Goal: Transaction & Acquisition: Purchase product/service

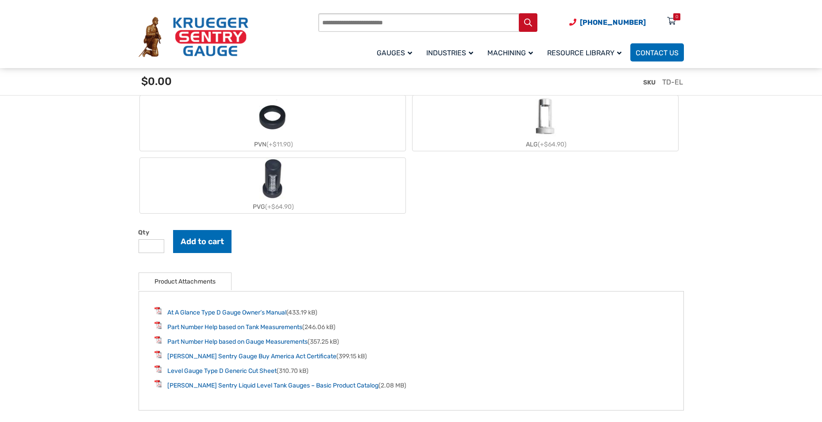
scroll to position [974, 0]
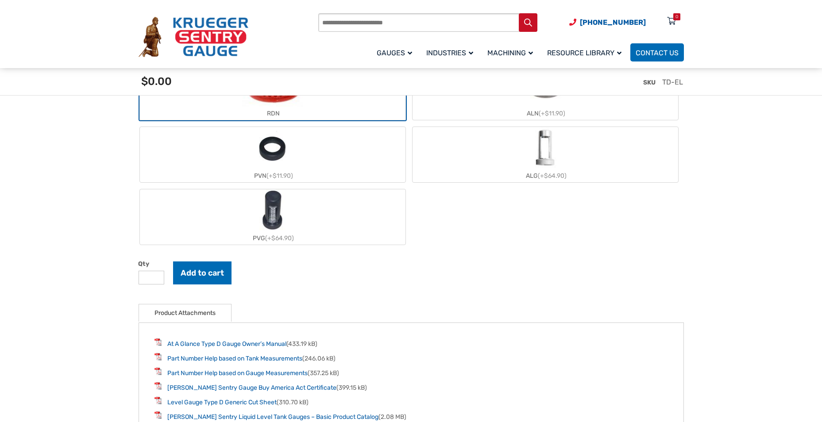
click at [272, 214] on img "PVG" at bounding box center [272, 211] width 27 height 43
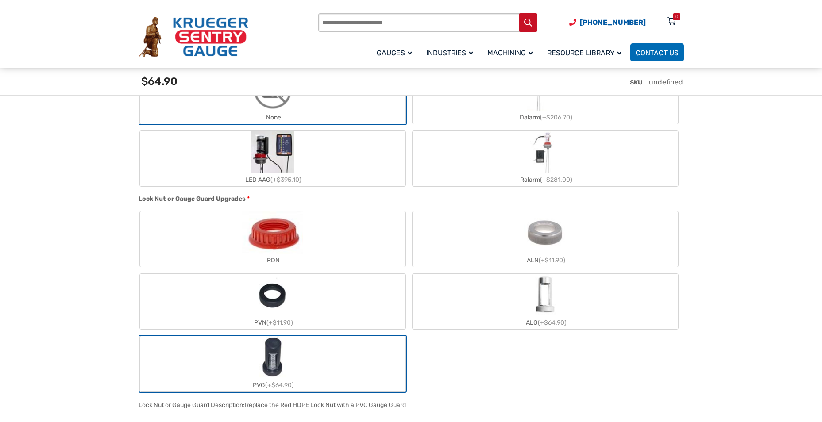
scroll to position [797, 0]
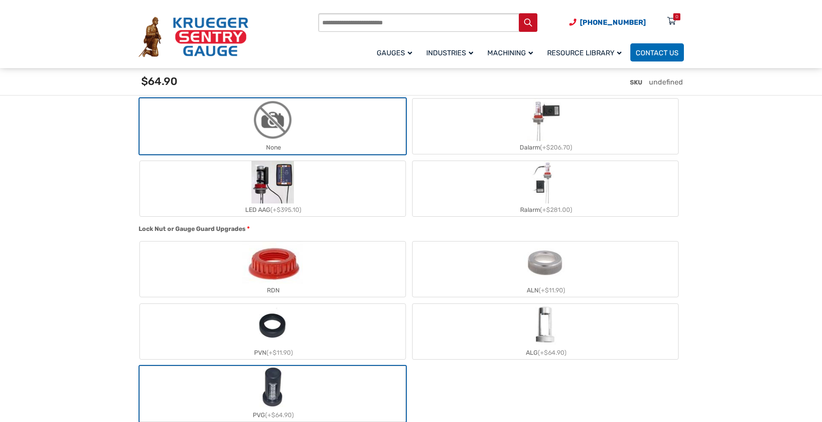
click at [542, 330] on img "ALG" at bounding box center [545, 325] width 26 height 43
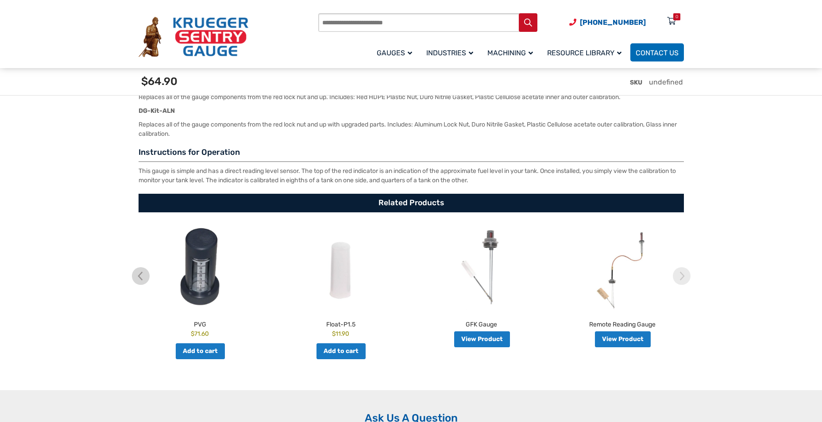
scroll to position [1594, 0]
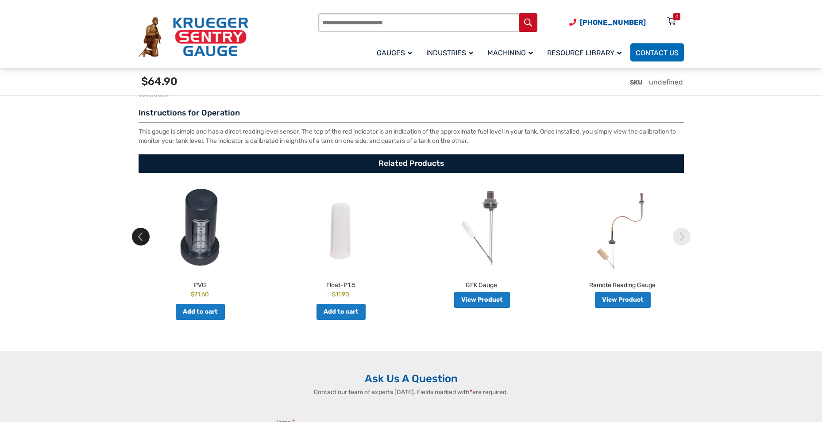
click at [140, 240] on img at bounding box center [141, 237] width 18 height 18
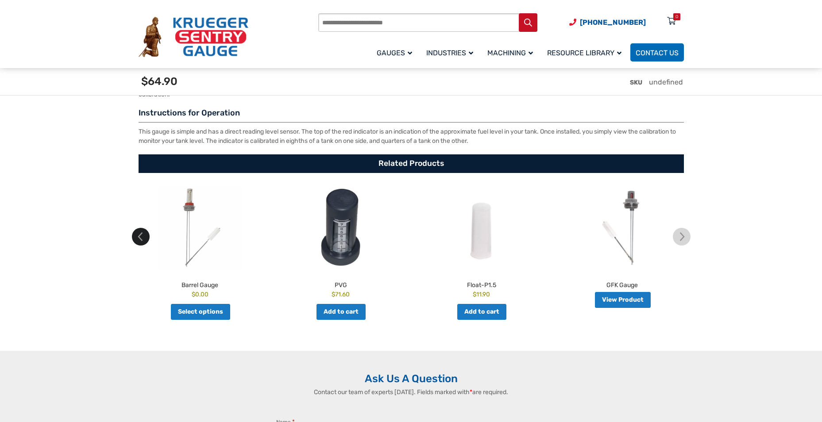
click at [140, 240] on img at bounding box center [141, 237] width 18 height 18
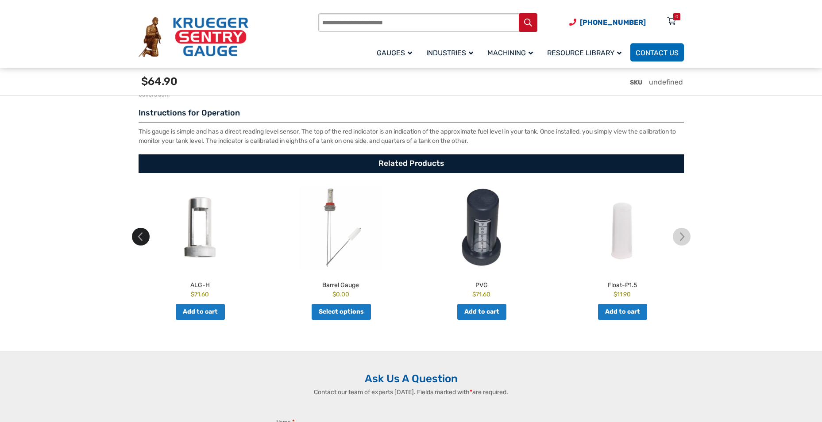
click at [140, 240] on img at bounding box center [141, 237] width 18 height 18
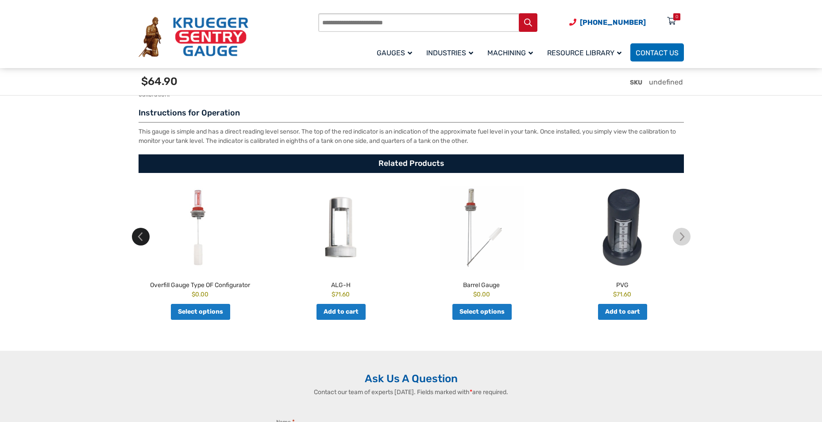
click at [140, 240] on img at bounding box center [141, 237] width 18 height 18
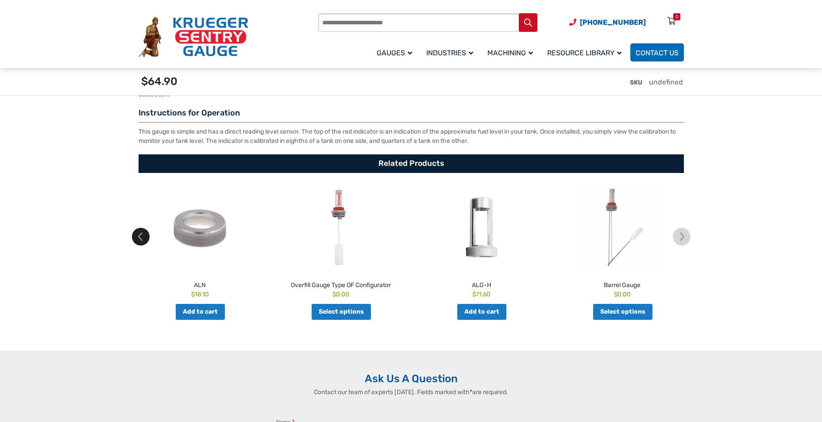
click at [140, 240] on img at bounding box center [141, 237] width 18 height 18
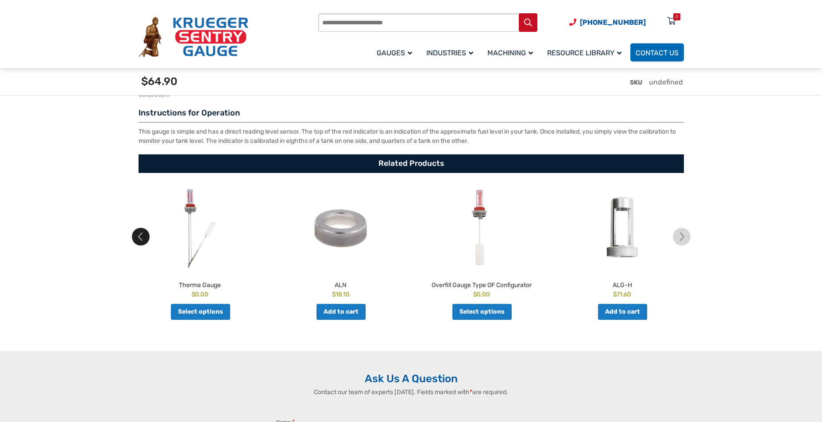
click at [140, 240] on img at bounding box center [141, 237] width 18 height 18
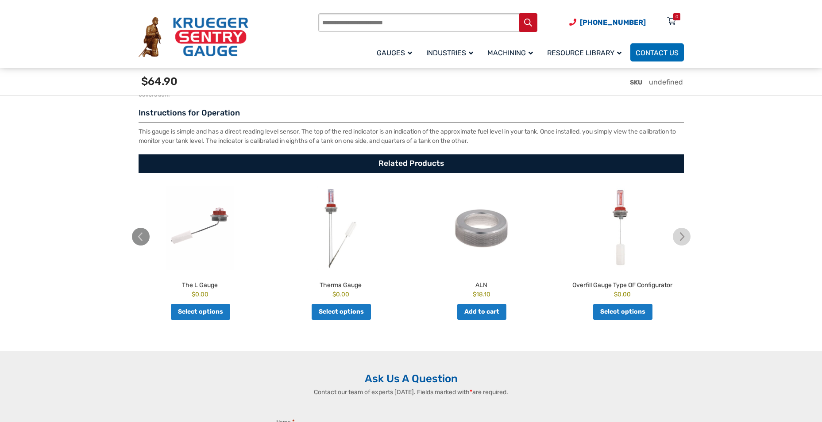
click at [140, 240] on img at bounding box center [141, 237] width 18 height 18
click at [135, 244] on img at bounding box center [141, 237] width 18 height 18
click at [136, 241] on img at bounding box center [141, 237] width 18 height 18
click at [683, 245] on img at bounding box center [682, 237] width 18 height 18
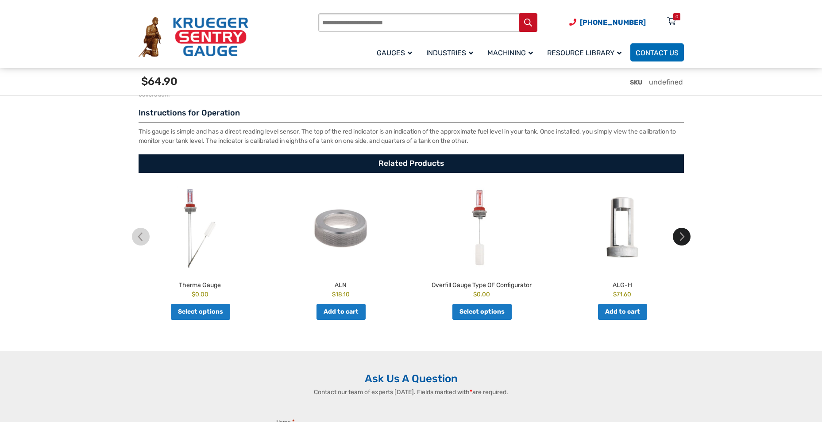
click at [683, 245] on img at bounding box center [682, 237] width 18 height 18
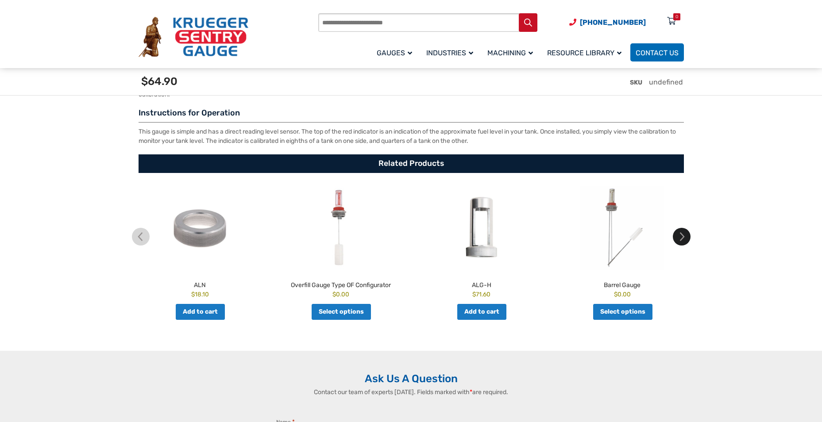
click at [683, 245] on img at bounding box center [682, 237] width 18 height 18
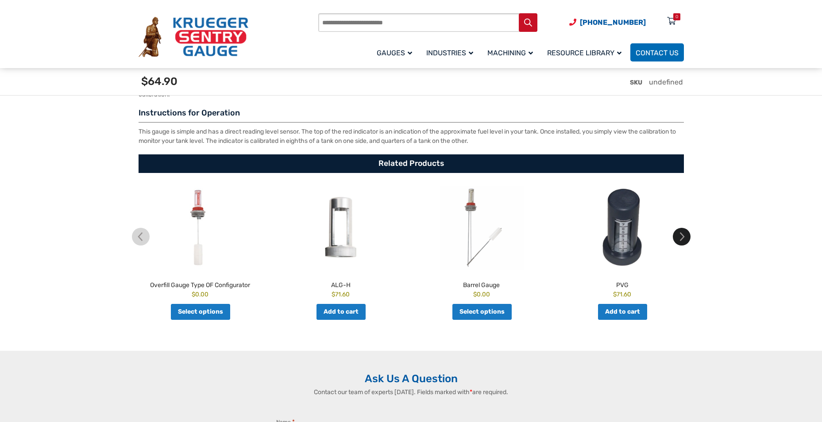
click at [683, 245] on img at bounding box center [682, 237] width 18 height 18
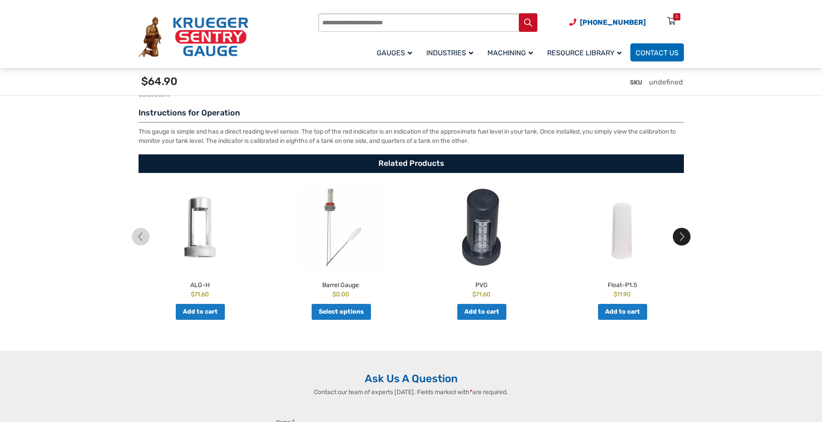
click at [683, 245] on img at bounding box center [682, 237] width 18 height 18
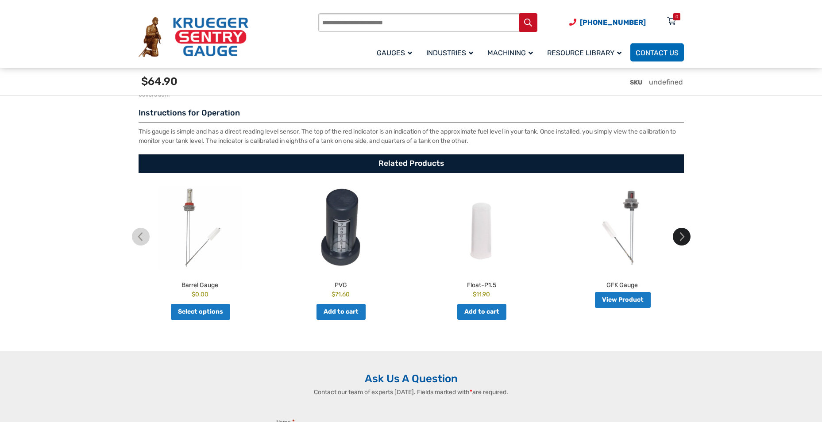
click at [683, 245] on img at bounding box center [682, 237] width 18 height 18
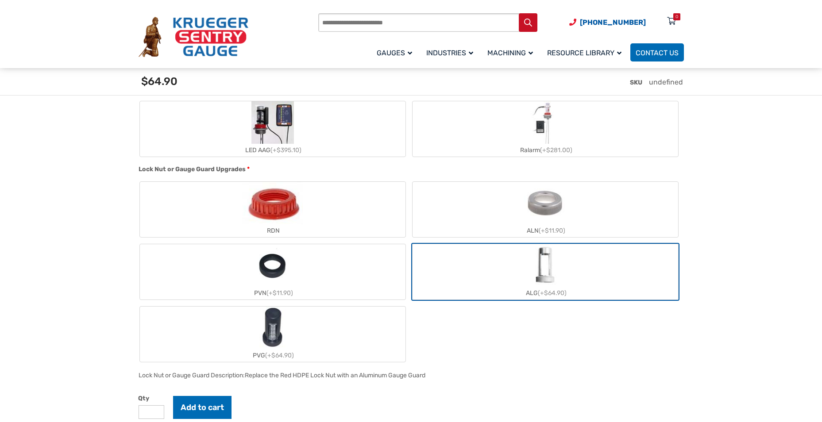
scroll to position [841, 0]
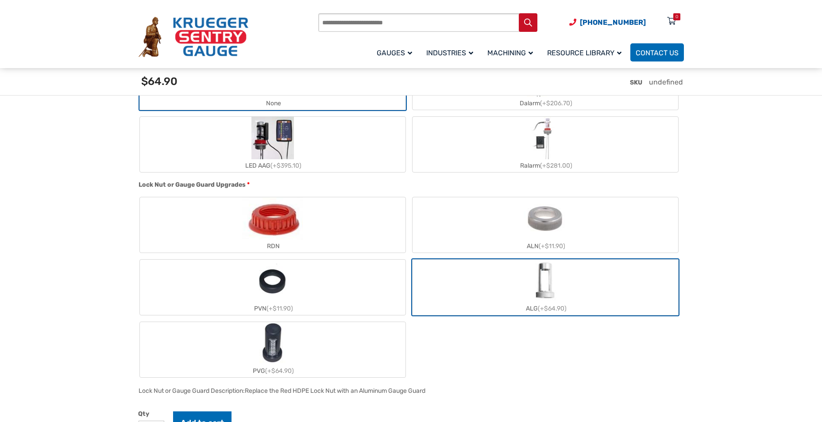
click at [271, 342] on img "PVG" at bounding box center [272, 343] width 27 height 43
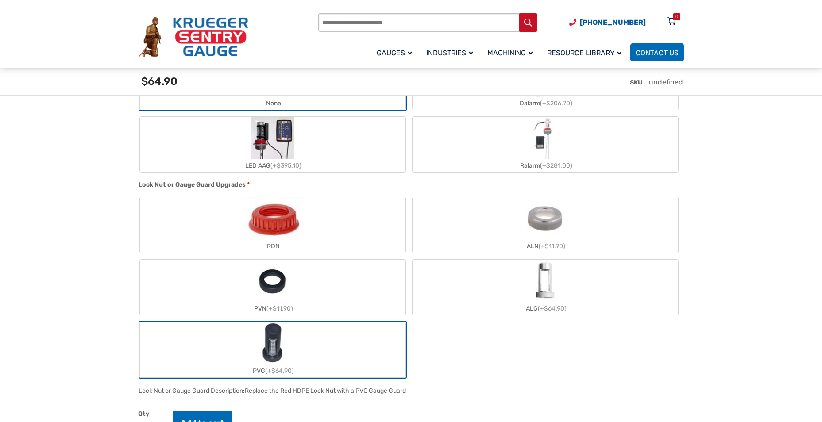
click at [271, 342] on img "PVG" at bounding box center [272, 343] width 27 height 43
click at [552, 297] on img "ALG" at bounding box center [545, 281] width 26 height 43
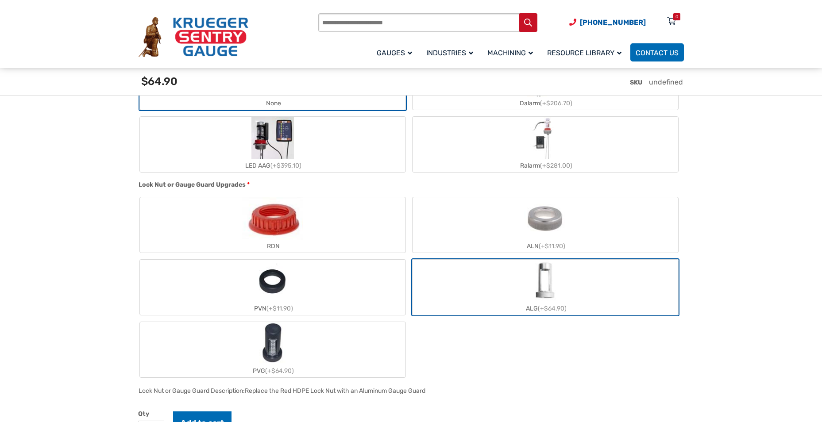
click at [552, 297] on img "ALG" at bounding box center [545, 281] width 26 height 43
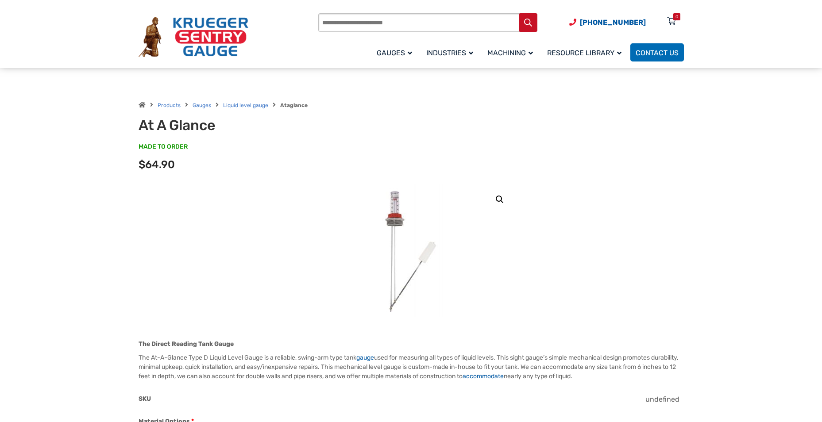
scroll to position [44, 0]
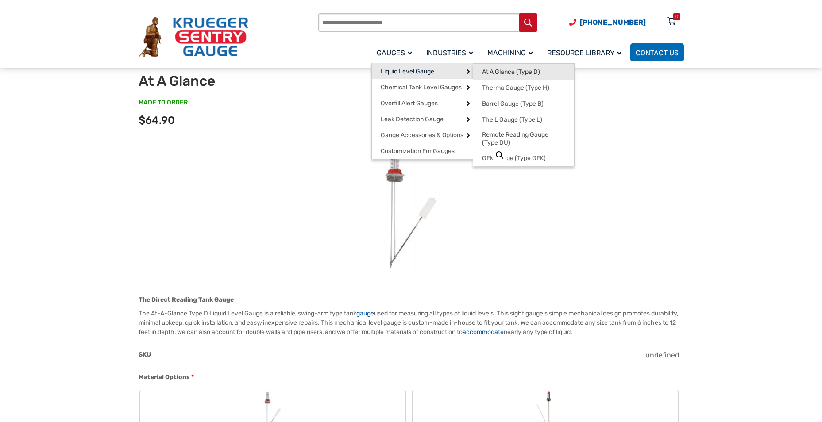
click at [505, 70] on span "At A Glance (Type D)" at bounding box center [511, 72] width 58 height 8
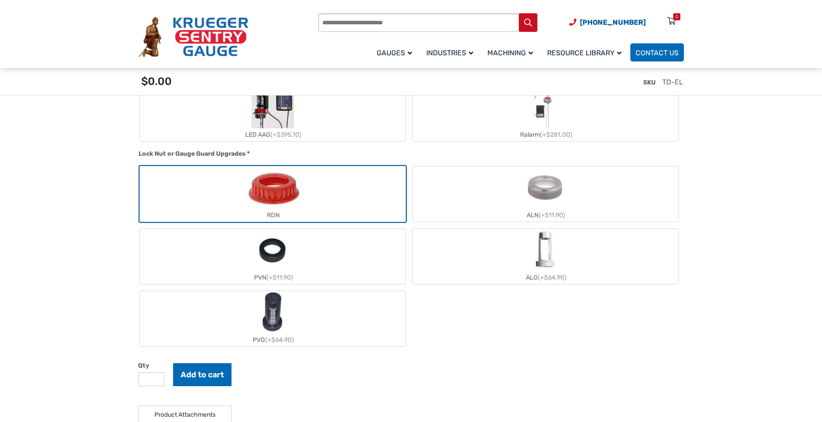
scroll to position [886, 0]
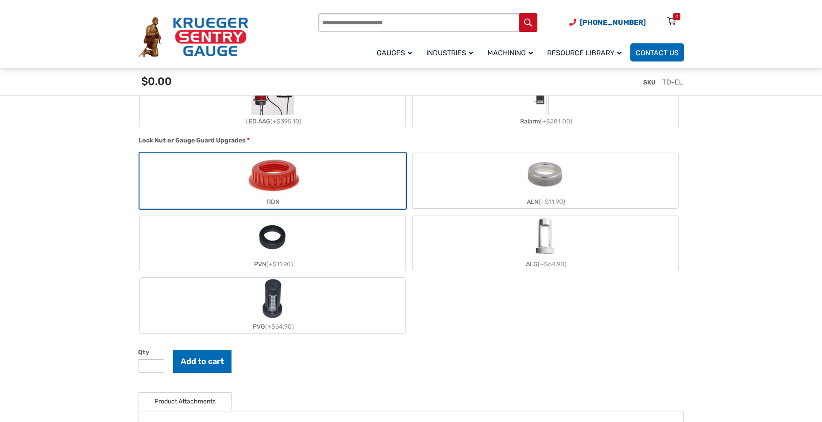
click at [272, 297] on img "PVG" at bounding box center [272, 299] width 27 height 43
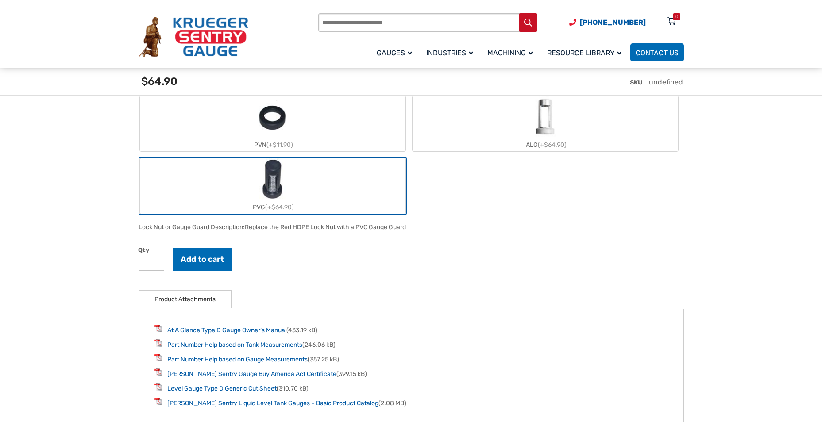
scroll to position [1151, 0]
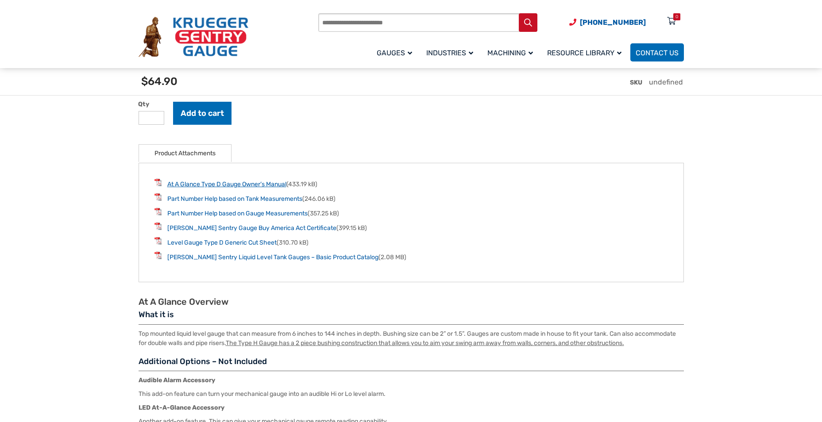
click at [228, 186] on link "At A Glance Type D Gauge Owner’s Manual" at bounding box center [226, 185] width 119 height 8
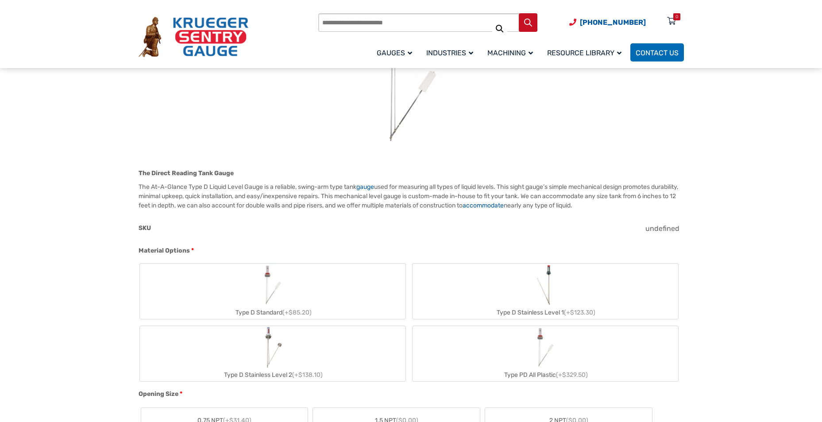
scroll to position [0, 0]
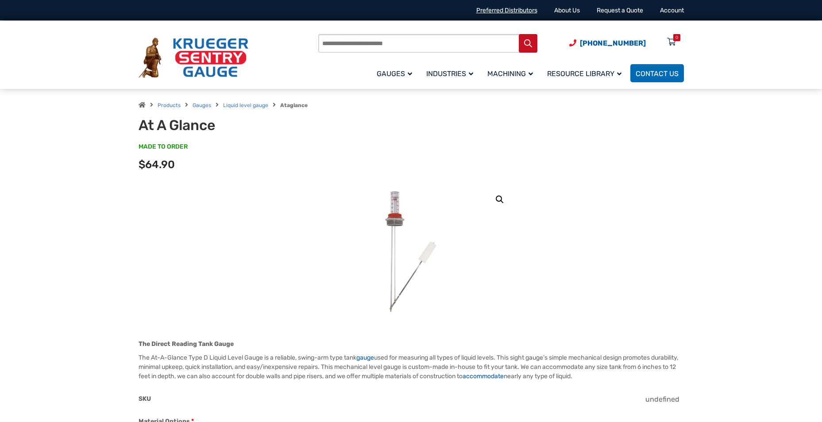
click at [512, 11] on link "Preferred Distributors" at bounding box center [506, 11] width 61 height 8
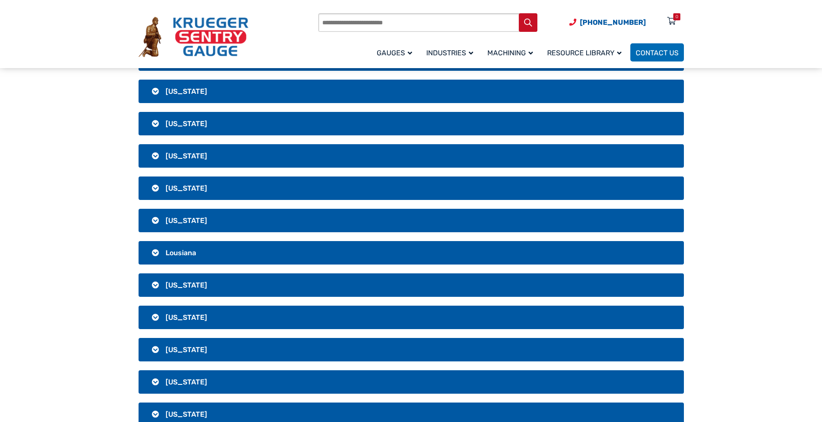
scroll to position [664, 0]
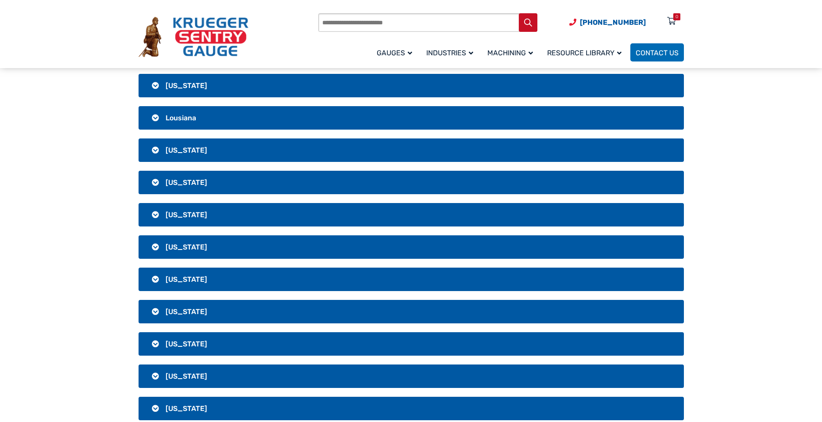
click at [155, 249] on h3 "Michigan" at bounding box center [412, 247] width 546 height 23
click at [155, 247] on h3 "Michigan" at bounding box center [412, 247] width 546 height 23
click at [175, 246] on span "Michigan" at bounding box center [187, 247] width 42 height 8
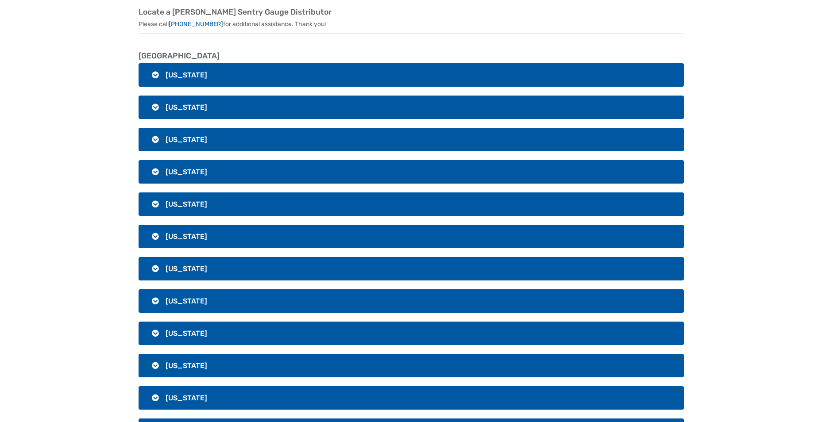
scroll to position [0, 0]
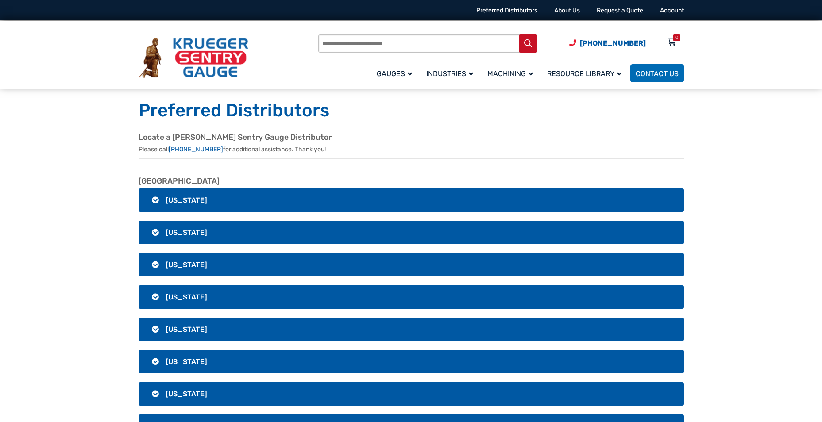
click at [403, 45] on input "Products search" at bounding box center [427, 43] width 219 height 19
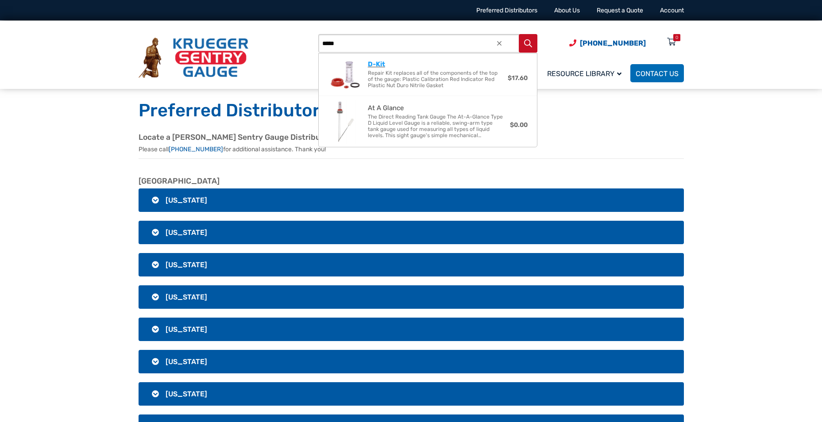
click at [380, 66] on strong "D-Kit" at bounding box center [376, 64] width 17 height 8
type input "*****"
